Goal: Information Seeking & Learning: Learn about a topic

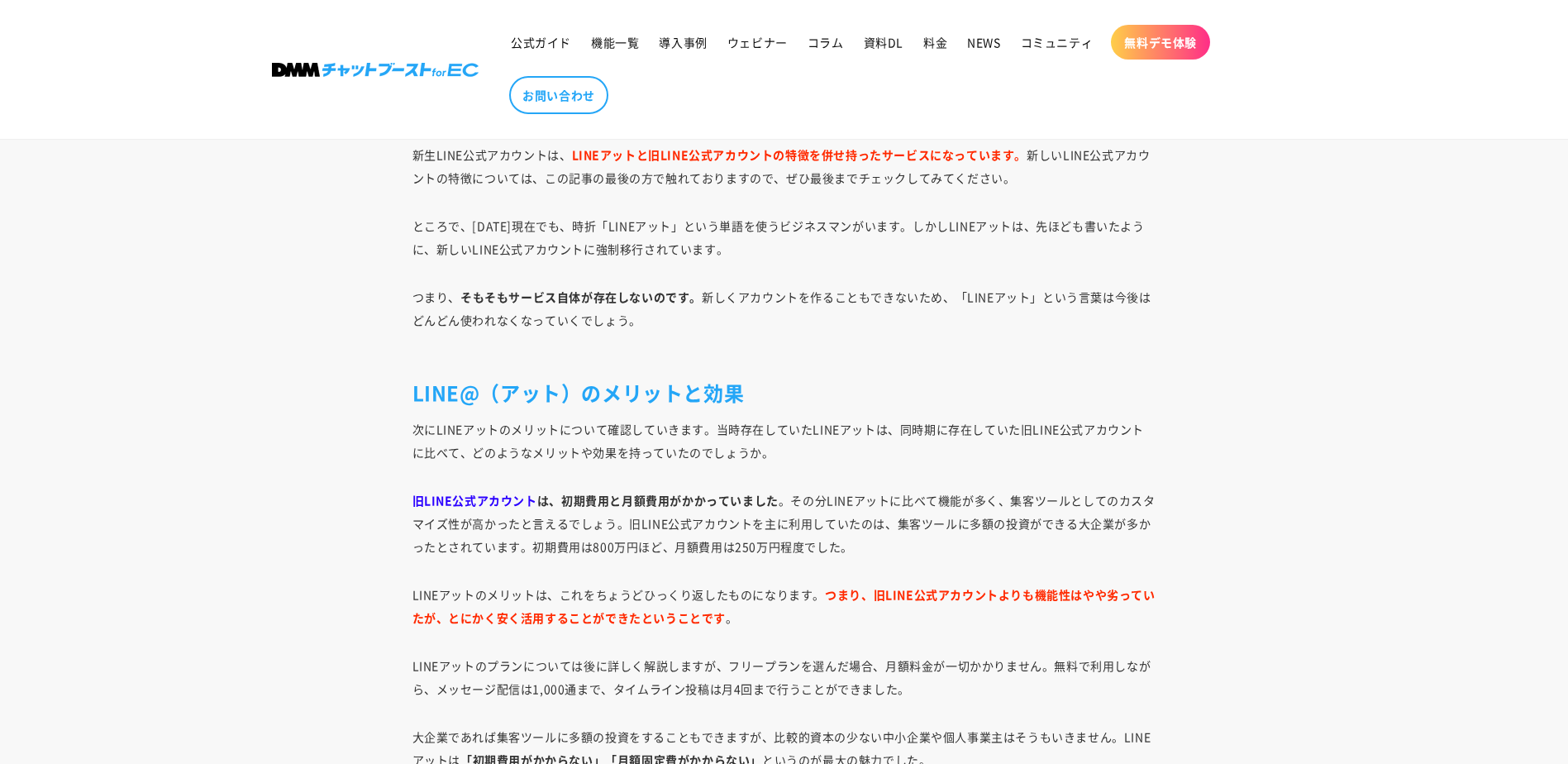
scroll to position [4568, 0]
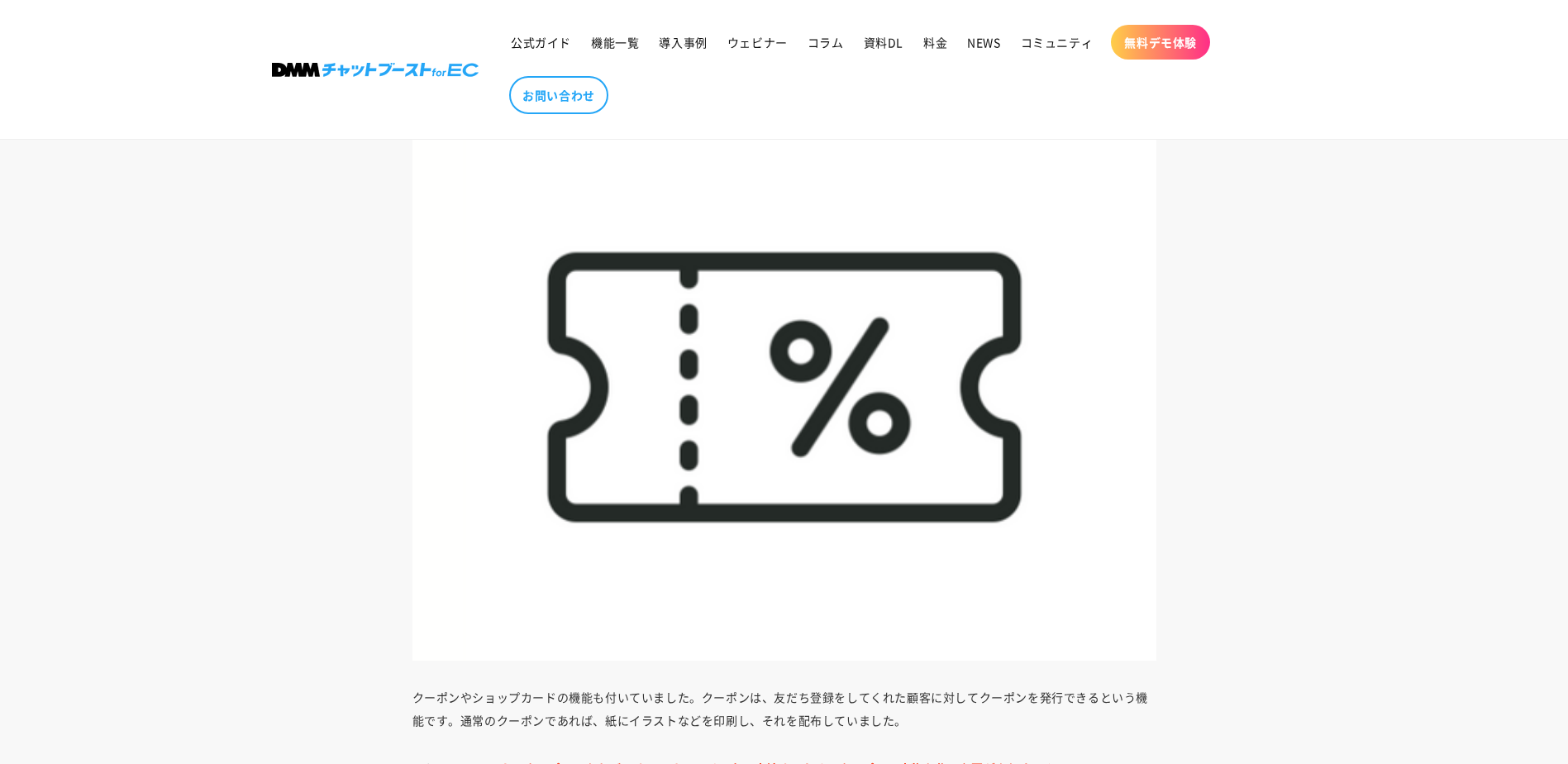
scroll to position [8578, 0]
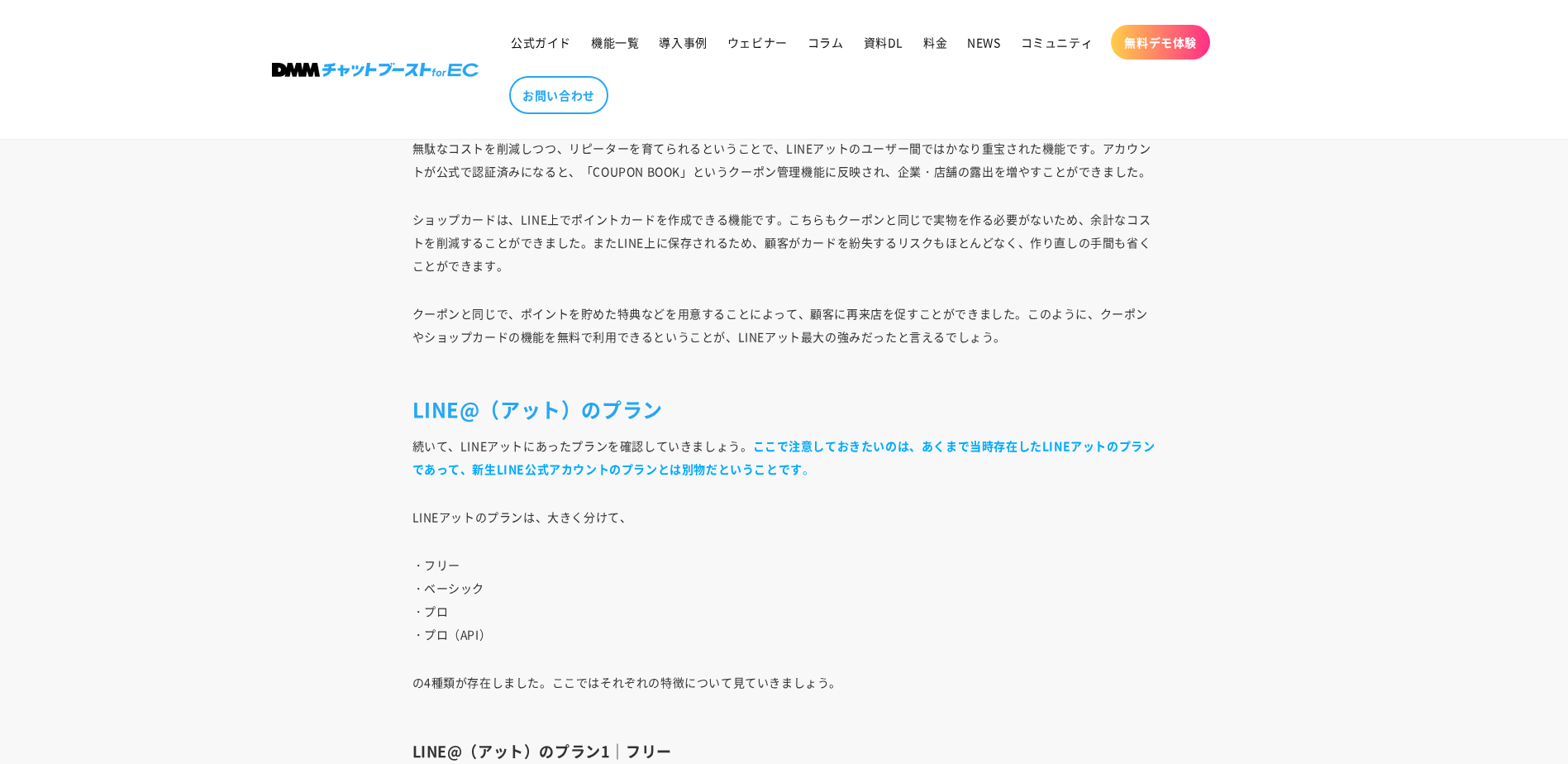
click at [907, 442] on strong "ここで注意しておきたいのは、あくまで当時存在したLINEアットのプランであって、新生LINE公式アカウントのプランとは別物だということです" at bounding box center [784, 456] width 743 height 39
click at [893, 573] on p "・[PERSON_NAME] ・プロ ・プロ（API）" at bounding box center [784, 599] width 744 height 92
click at [515, 468] on strong "ここで注意しておきたいのは、あくまで当時存在したLINEアットのプランであって、新生LINE公式アカウントのプランとは別物だということです" at bounding box center [784, 456] width 743 height 39
drag, startPoint x: 472, startPoint y: 468, endPoint x: 608, endPoint y: 468, distance: 136.0
click at [608, 468] on strong "ここで注意しておきたいのは、あくまで当時存在したLINEアットのプランであって、新生LINE公式アカウントのプランとは別物だということです" at bounding box center [784, 456] width 743 height 39
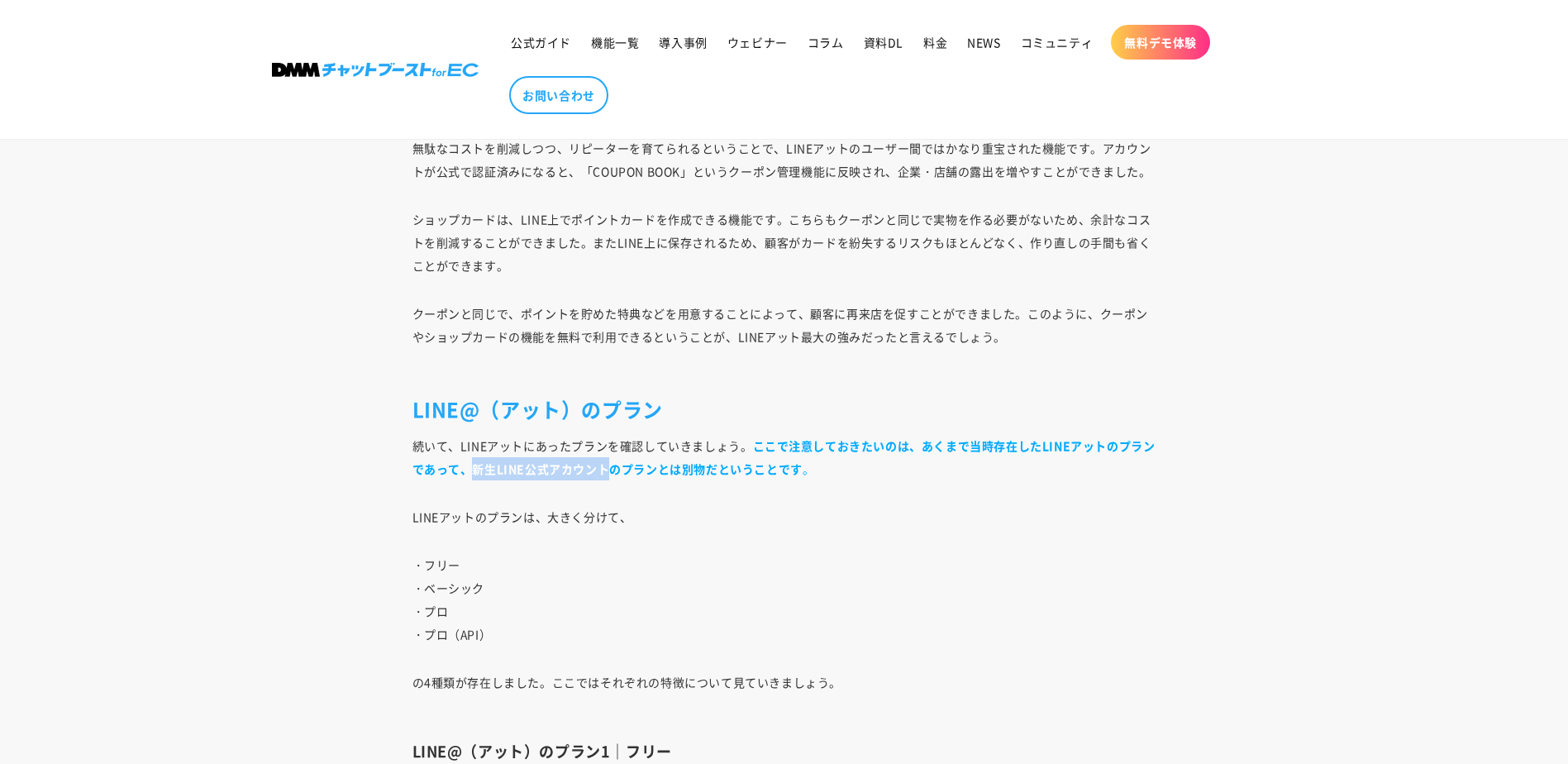
copy strong "新生LINE公式アカウント"
click at [791, 405] on h2 "LINE@（アット）のプラン" at bounding box center [784, 409] width 744 height 26
